Goal: Task Accomplishment & Management: Manage account settings

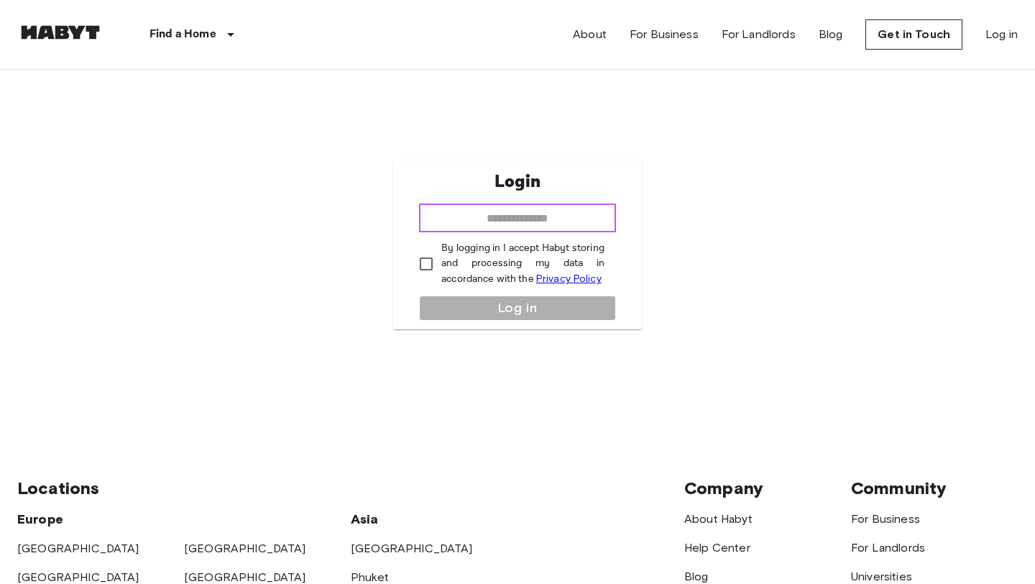
click at [551, 222] on input "email" at bounding box center [517, 217] width 197 height 29
type input "**********"
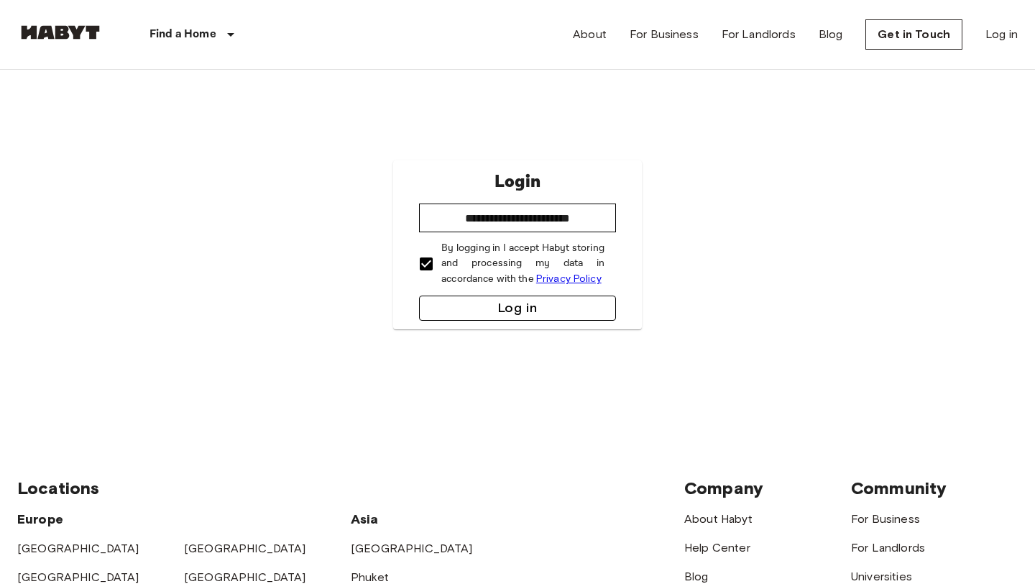
click at [464, 305] on button "Log in" at bounding box center [517, 307] width 197 height 25
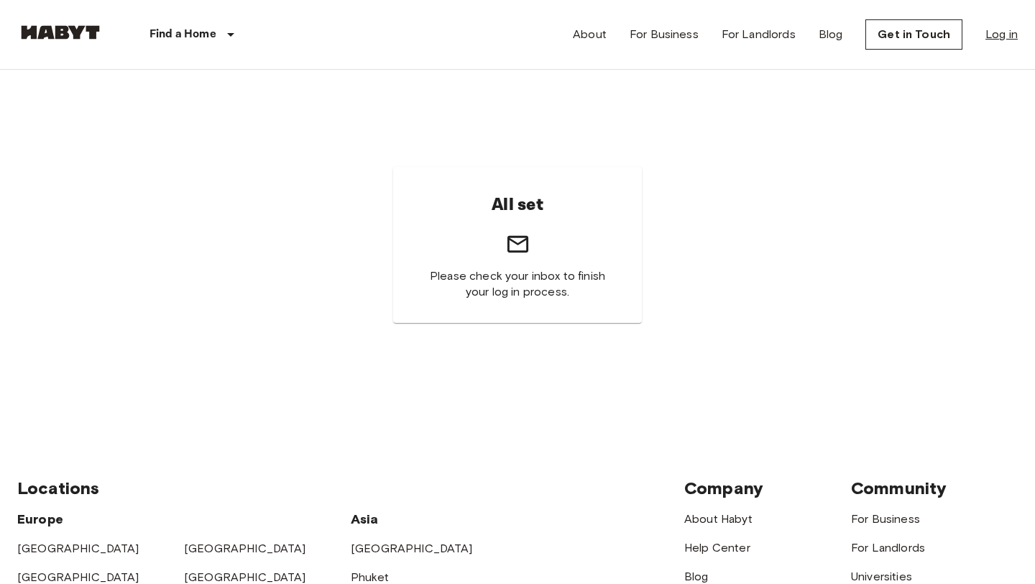
click at [1004, 37] on link "Log in" at bounding box center [1001, 34] width 32 height 17
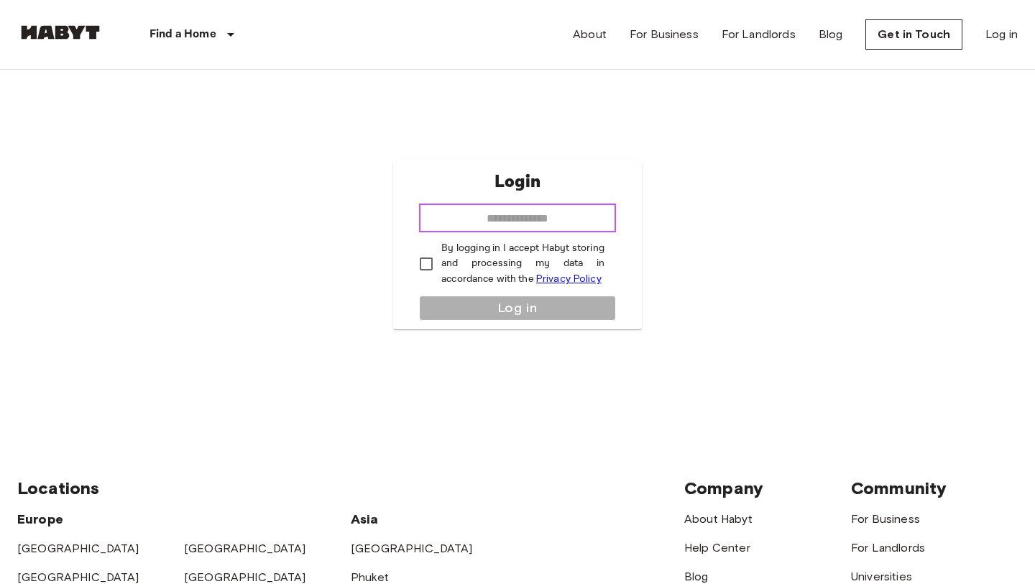
click at [508, 222] on input "email" at bounding box center [517, 217] width 197 height 29
type input "**********"
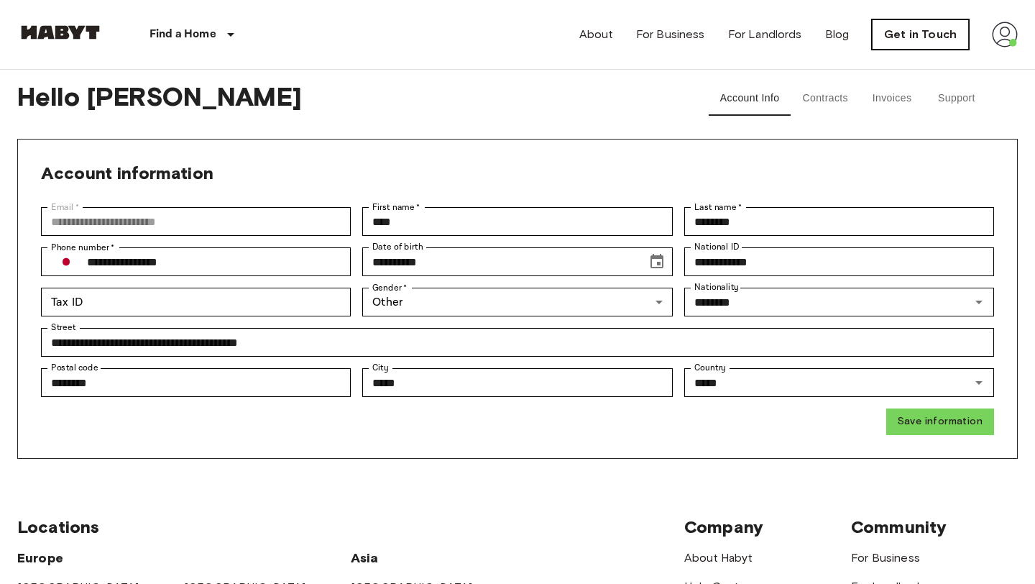
click at [945, 33] on link "Get in Touch" at bounding box center [920, 34] width 97 height 30
click at [887, 99] on button "Invoices" at bounding box center [892, 98] width 65 height 35
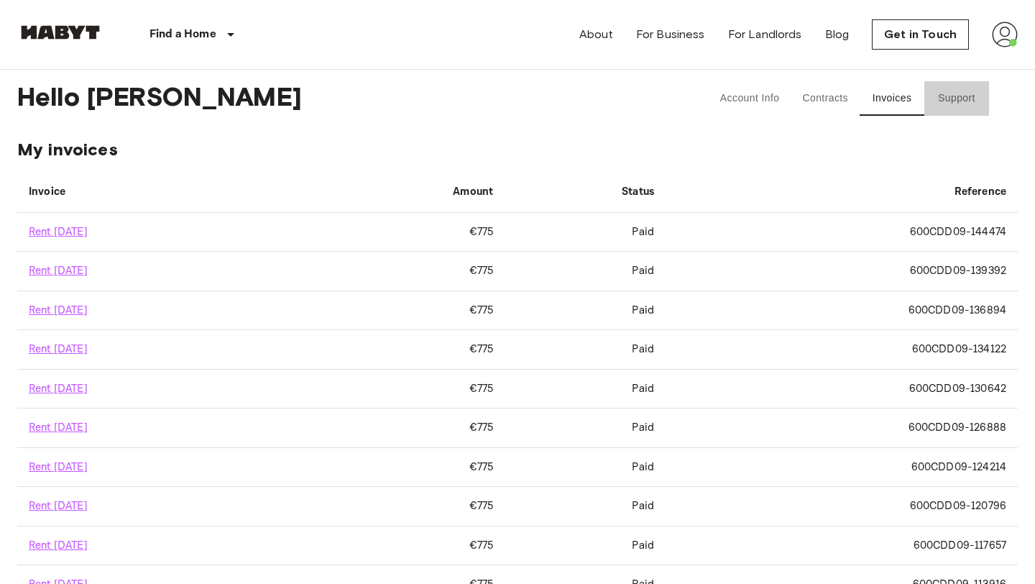
click at [954, 104] on button "Support" at bounding box center [956, 98] width 65 height 35
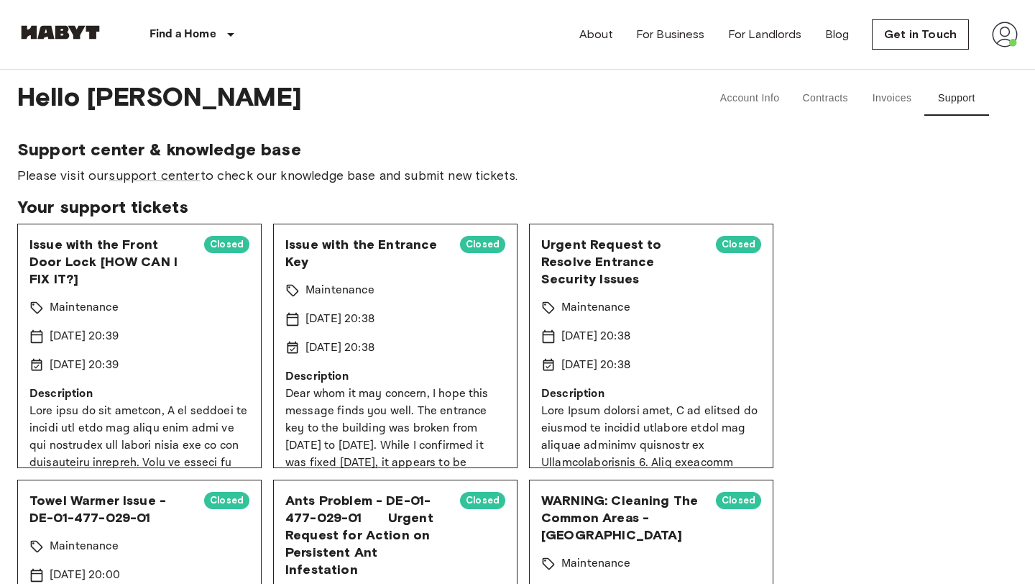
click at [344, 248] on span "Issue with the Entrance Key" at bounding box center [366, 253] width 163 height 35
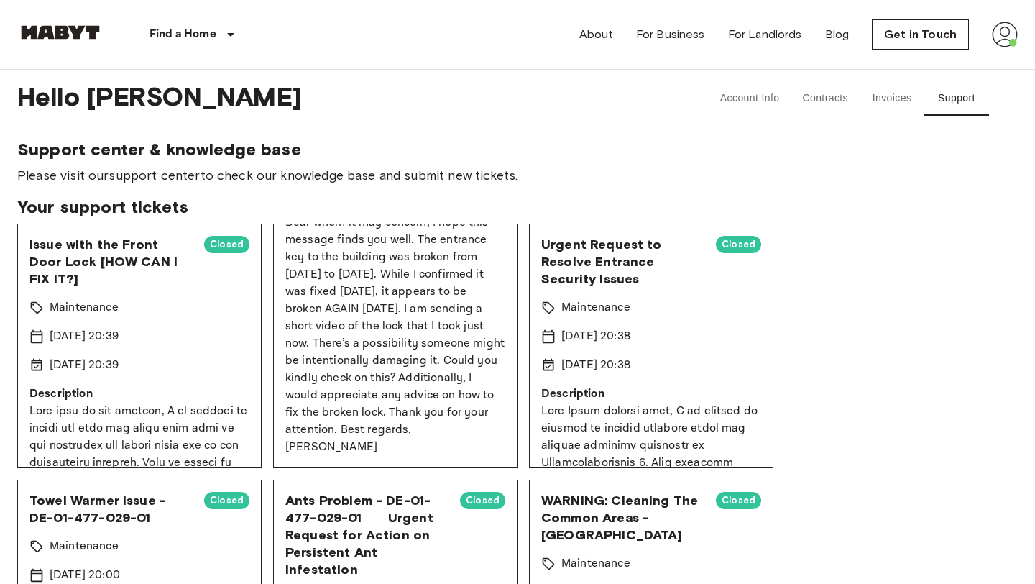
click at [178, 183] on link "support center" at bounding box center [154, 175] width 91 height 16
click at [139, 173] on link "support center" at bounding box center [154, 175] width 91 height 16
click at [884, 101] on button "Invoices" at bounding box center [892, 98] width 65 height 35
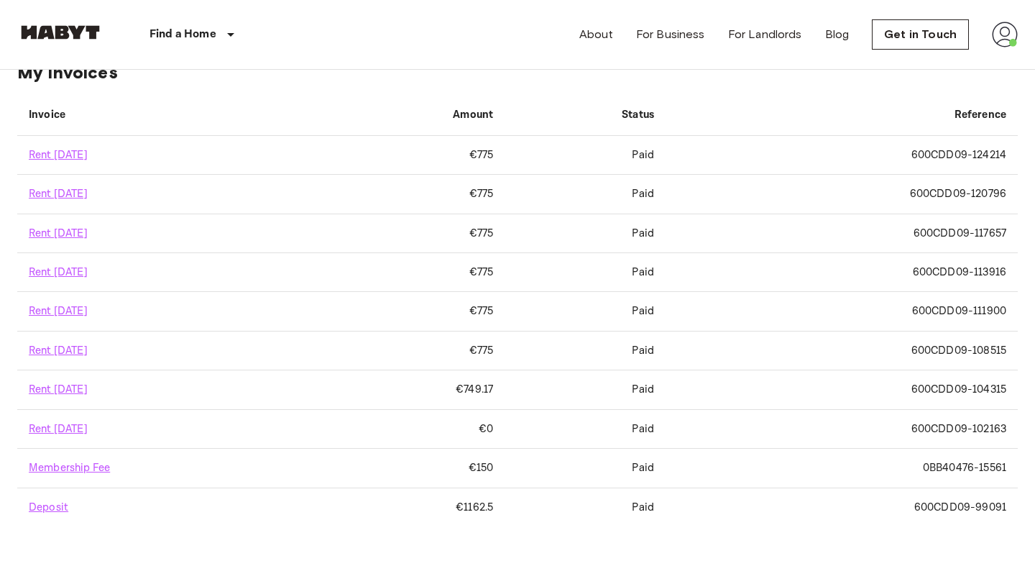
scroll to position [79, 0]
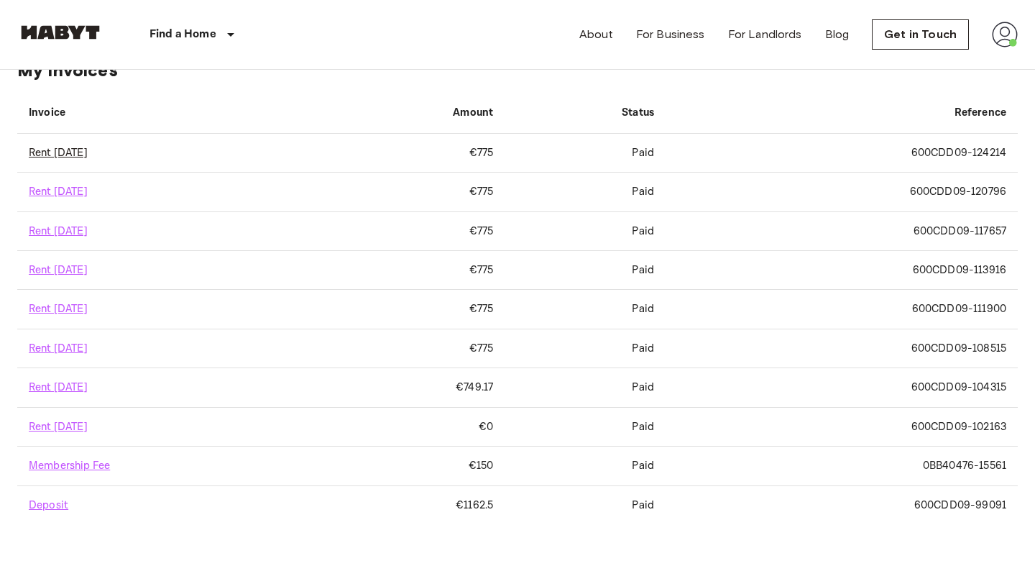
click at [64, 154] on link "Rent April 2025" at bounding box center [58, 153] width 59 height 14
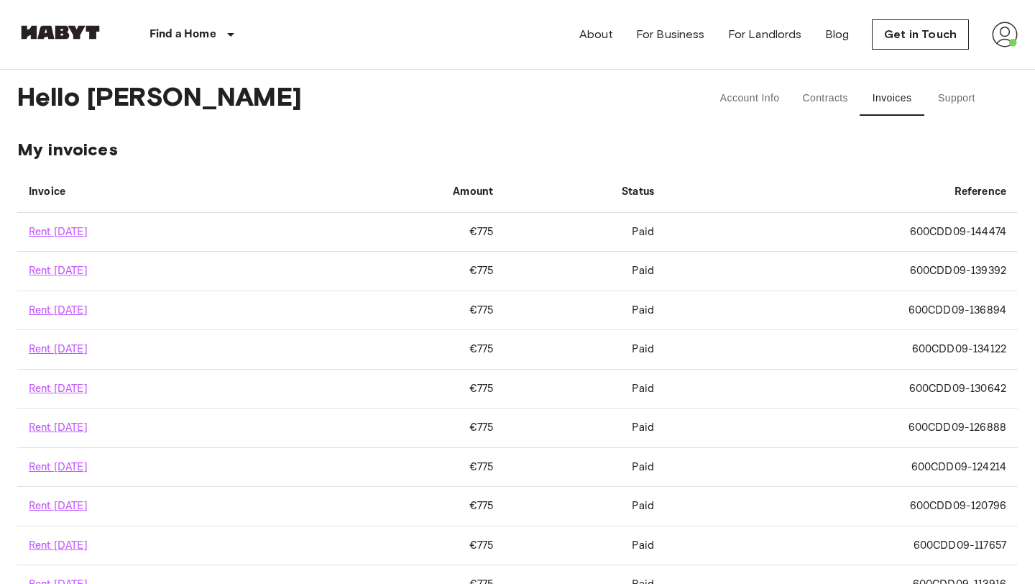
click at [824, 104] on button "Contracts" at bounding box center [825, 98] width 69 height 35
